Goal: Task Accomplishment & Management: Manage account settings

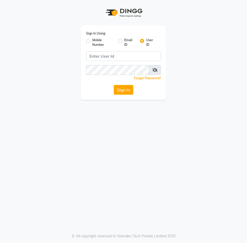
click at [92, 43] on label "Mobile Number" at bounding box center [103, 42] width 22 height 9
click at [92, 41] on input "Mobile Number" at bounding box center [93, 39] width 3 height 3
radio input "true"
radio input "false"
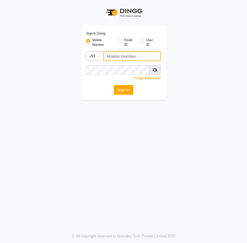
click at [119, 58] on input "Username" at bounding box center [131, 56] width 57 height 10
click at [113, 55] on input "Username" at bounding box center [131, 56] width 57 height 10
type input "9346469616"
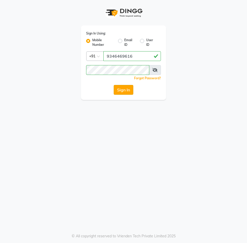
click at [128, 92] on button "Sign In" at bounding box center [124, 90] width 20 height 10
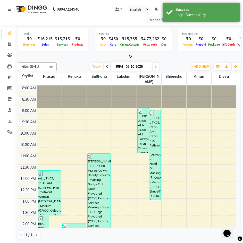
click at [70, 61] on div "Filter Stylist Select All [PERSON_NAME] Divya Lakshmi [PERSON_NAME] [PERSON_NAM…" at bounding box center [129, 151] width 222 height 182
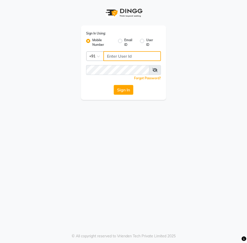
click at [125, 57] on input "Username" at bounding box center [131, 56] width 57 height 10
type input "9346469616"
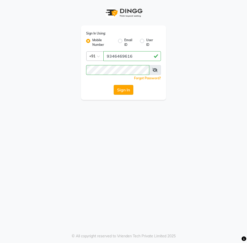
click at [121, 88] on button "Sign In" at bounding box center [124, 90] width 20 height 10
click at [123, 89] on div "Sign In" at bounding box center [123, 90] width 75 height 10
drag, startPoint x: 123, startPoint y: 89, endPoint x: 127, endPoint y: 81, distance: 9.1
click at [127, 81] on div "Sign In Using: Mobile Number Email ID User ID Country Code × [PHONE_NUMBER] Rem…" at bounding box center [123, 63] width 85 height 74
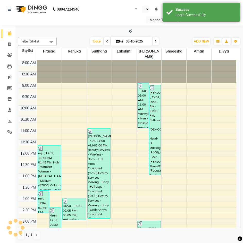
select select "en"
